Goal: Task Accomplishment & Management: Manage account settings

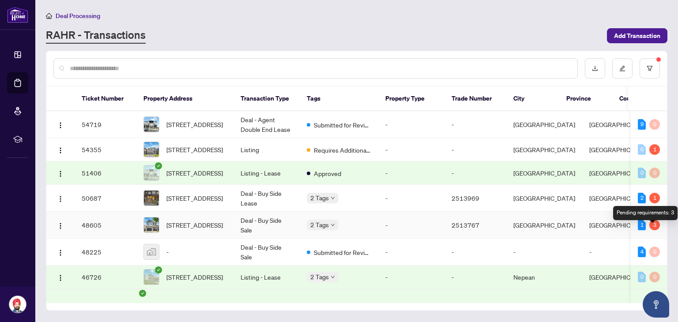
click at [652, 226] on div "3" at bounding box center [654, 225] width 11 height 11
click at [154, 223] on img at bounding box center [151, 225] width 15 height 15
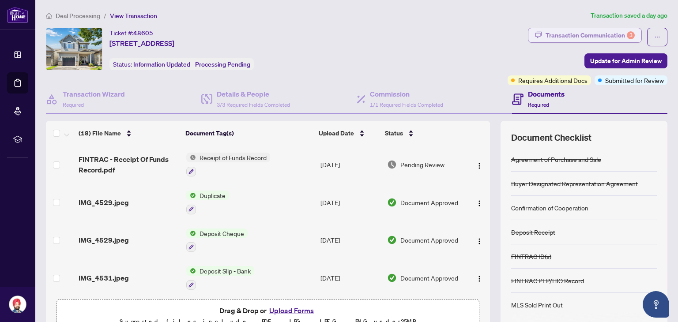
click at [607, 30] on div "Transaction Communication 3" at bounding box center [590, 35] width 89 height 14
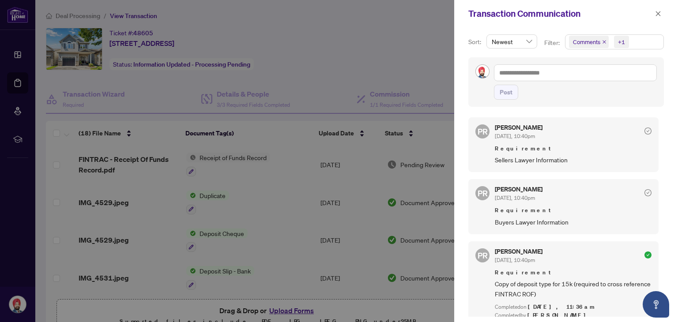
click at [243, 103] on div at bounding box center [339, 161] width 678 height 322
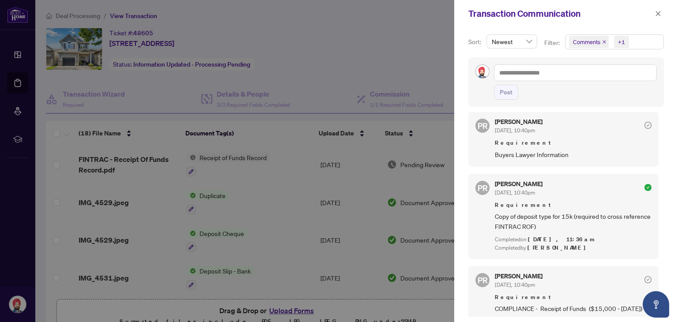
scroll to position [54, 0]
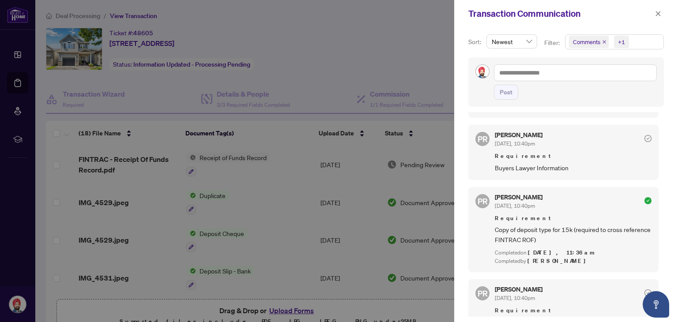
click at [387, 25] on div at bounding box center [339, 161] width 678 height 322
click at [659, 15] on icon "close" at bounding box center [658, 13] width 5 height 5
